Goal: Task Accomplishment & Management: Manage account settings

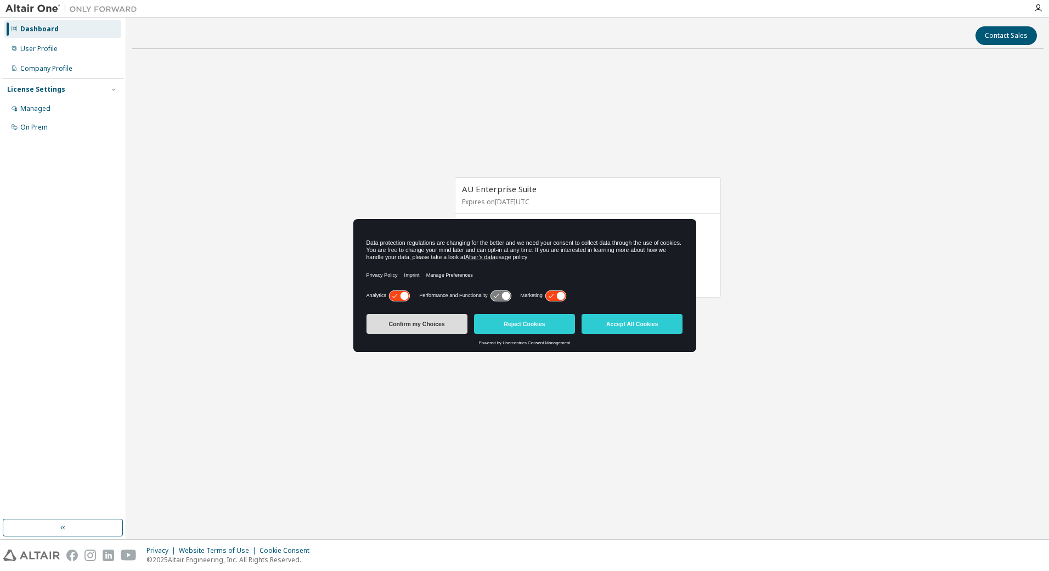
click at [410, 326] on button "Confirm my Choices" at bounding box center [417, 324] width 101 height 20
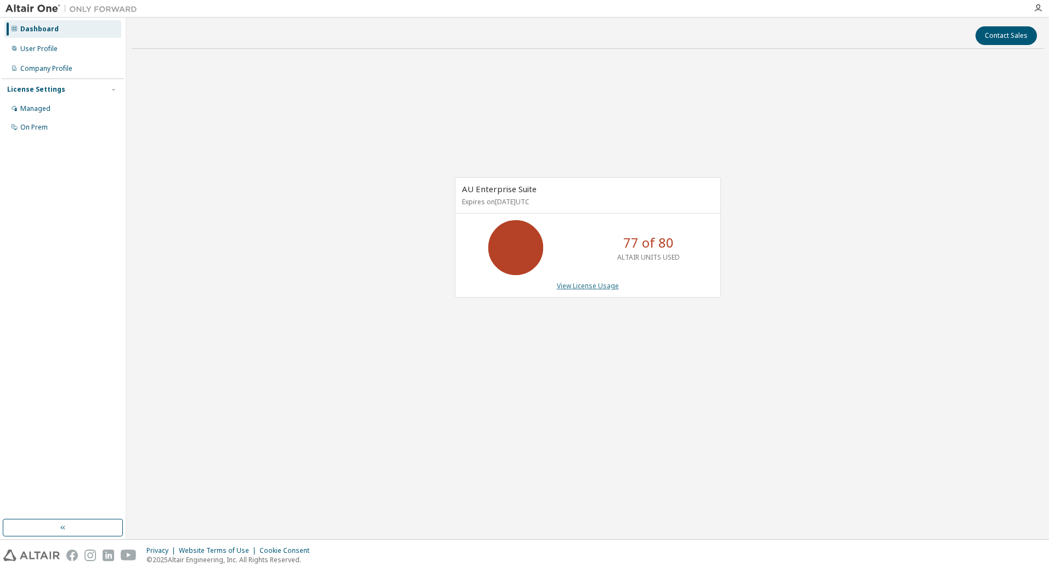
click at [579, 284] on link "View License Usage" at bounding box center [588, 285] width 62 height 9
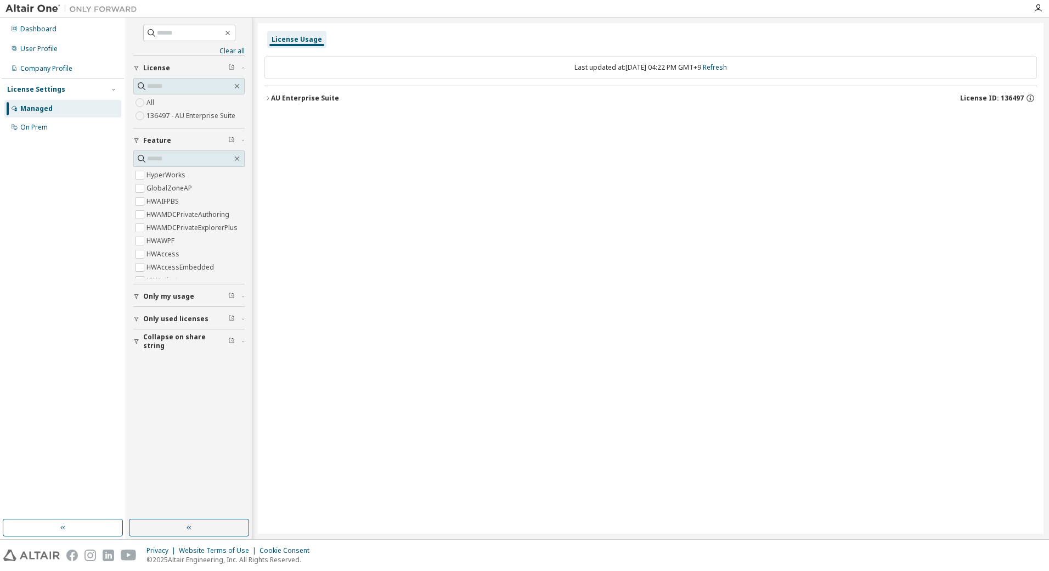
click at [273, 91] on button "AU Enterprise Suite License ID: 136497" at bounding box center [651, 98] width 773 height 24
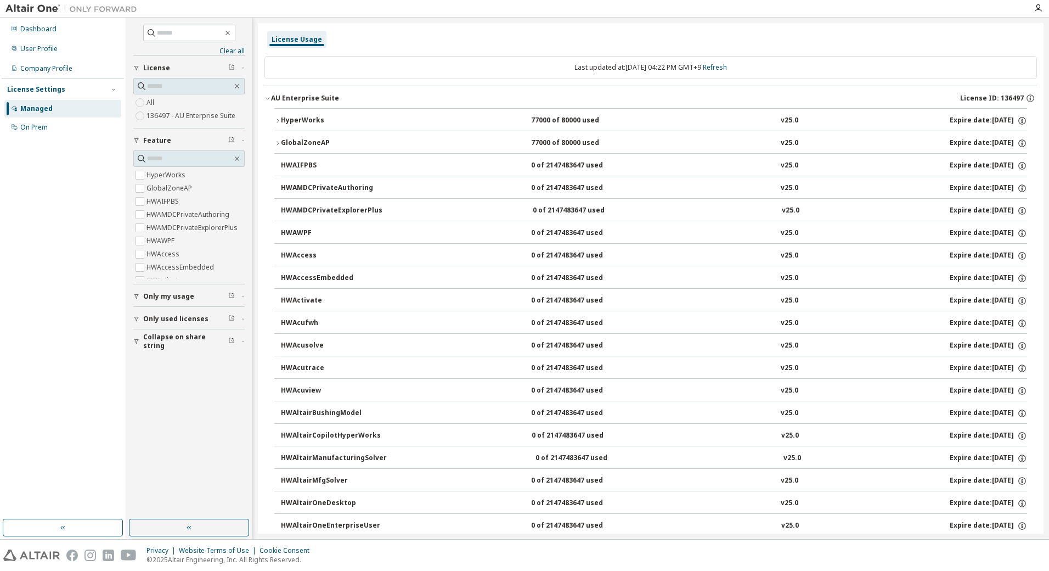
click at [279, 122] on icon "button" at bounding box center [277, 120] width 7 height 7
